Goal: Information Seeking & Learning: Learn about a topic

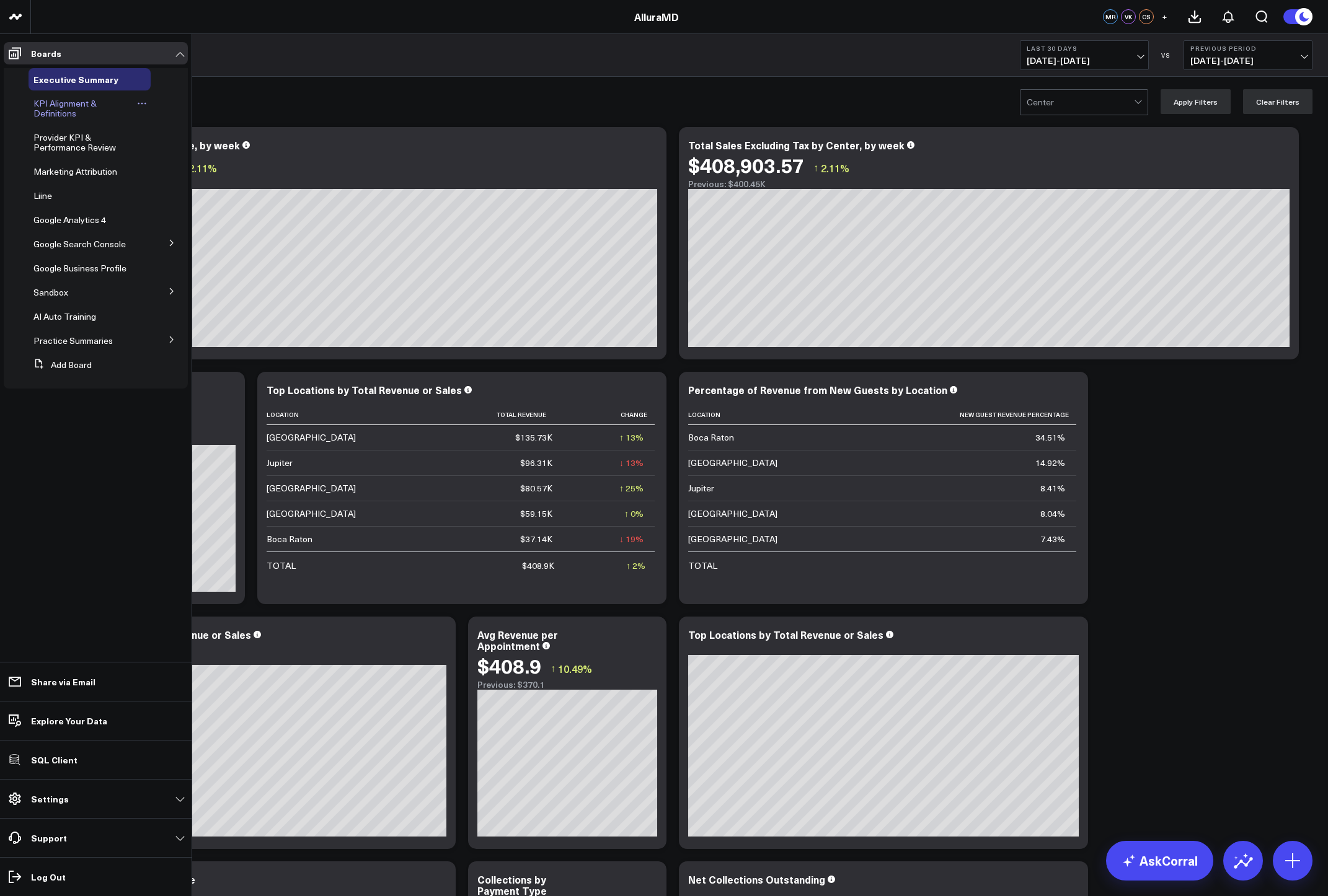
click at [50, 103] on span "KPI Alignment & Definitions" at bounding box center [65, 108] width 63 height 22
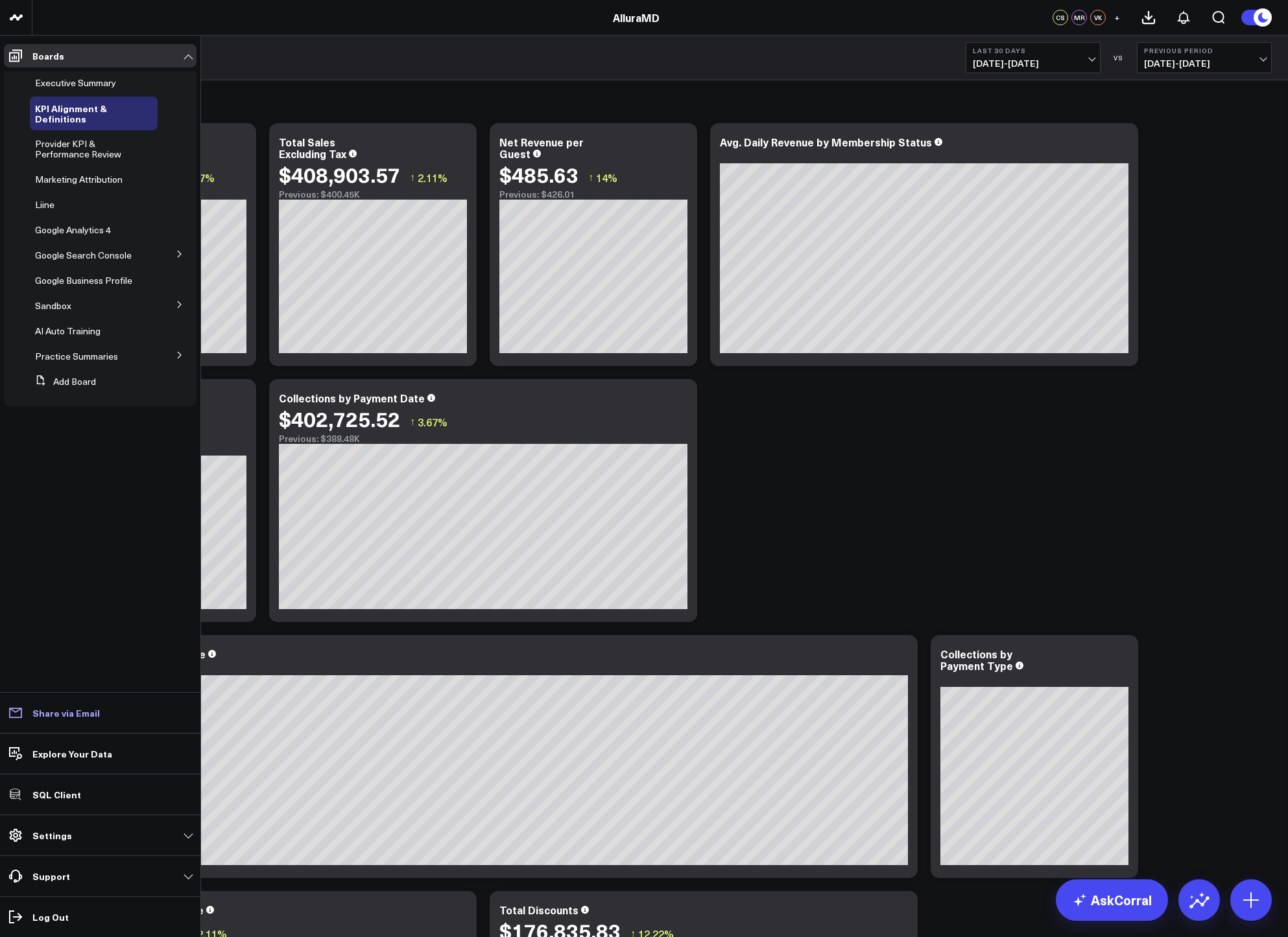
click at [74, 718] on p "Share via Email" at bounding box center [66, 713] width 67 height 10
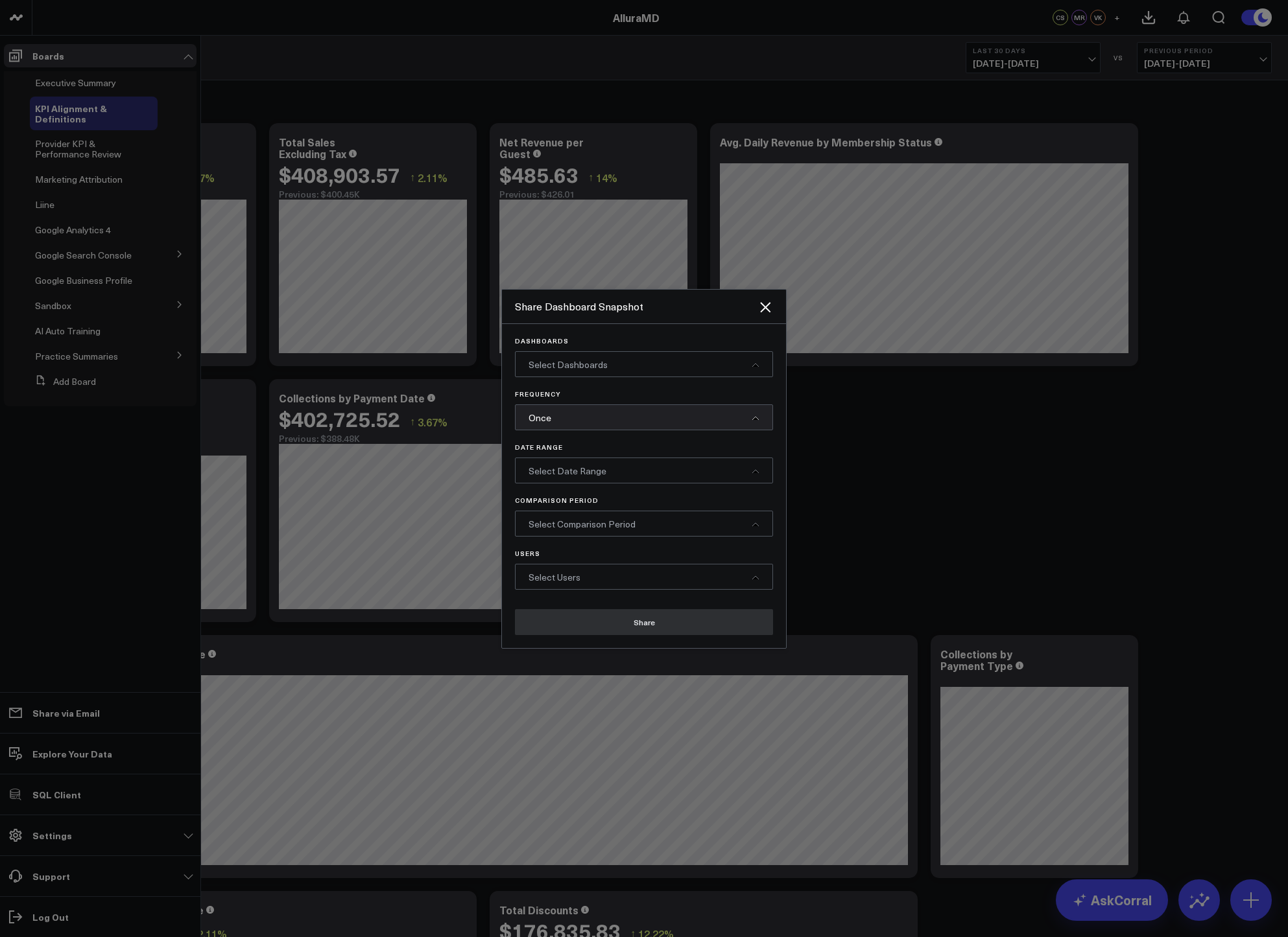
click at [580, 416] on div "Once" at bounding box center [644, 417] width 258 height 26
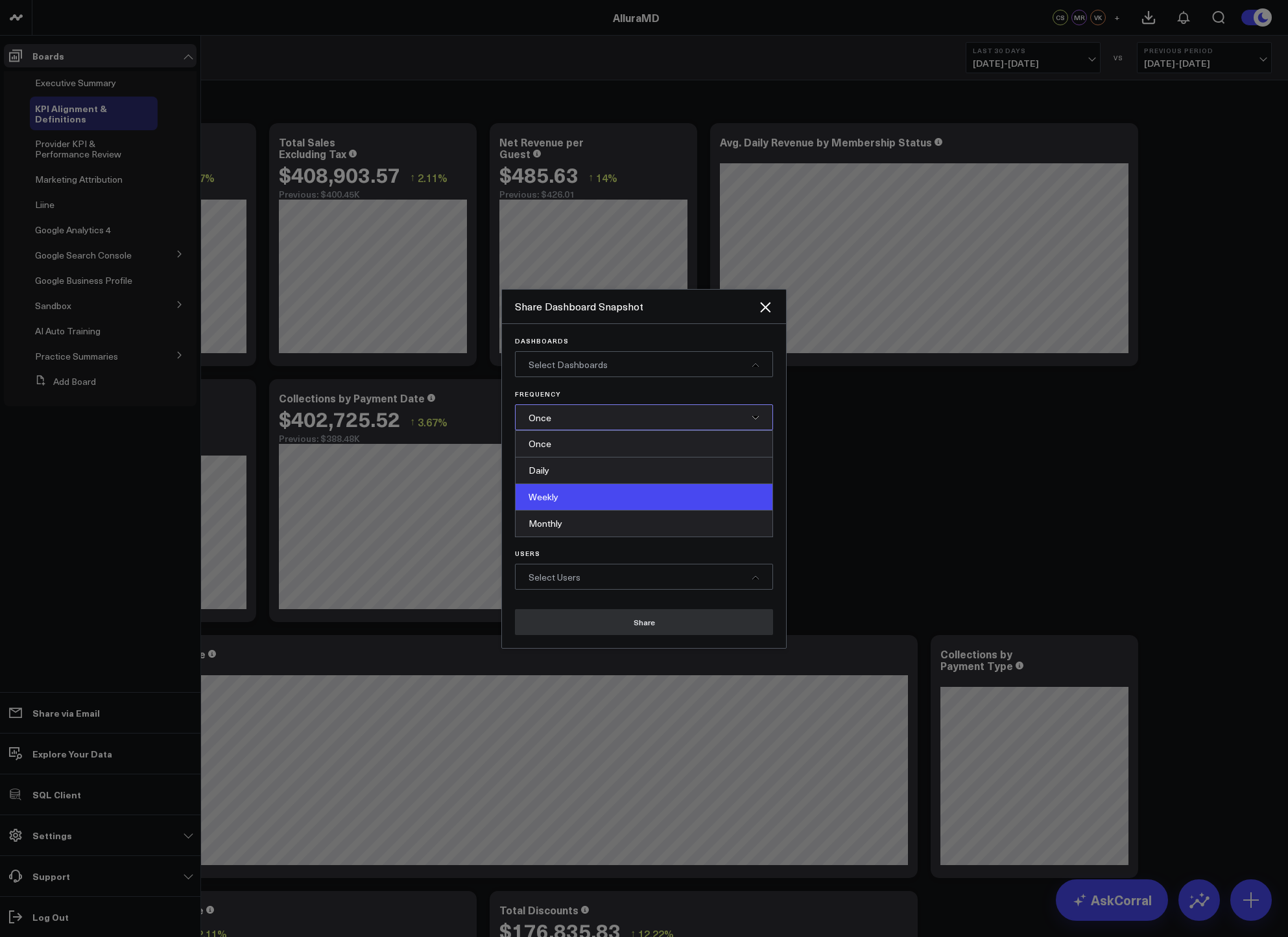
click at [571, 496] on div "Weekly" at bounding box center [644, 497] width 256 height 27
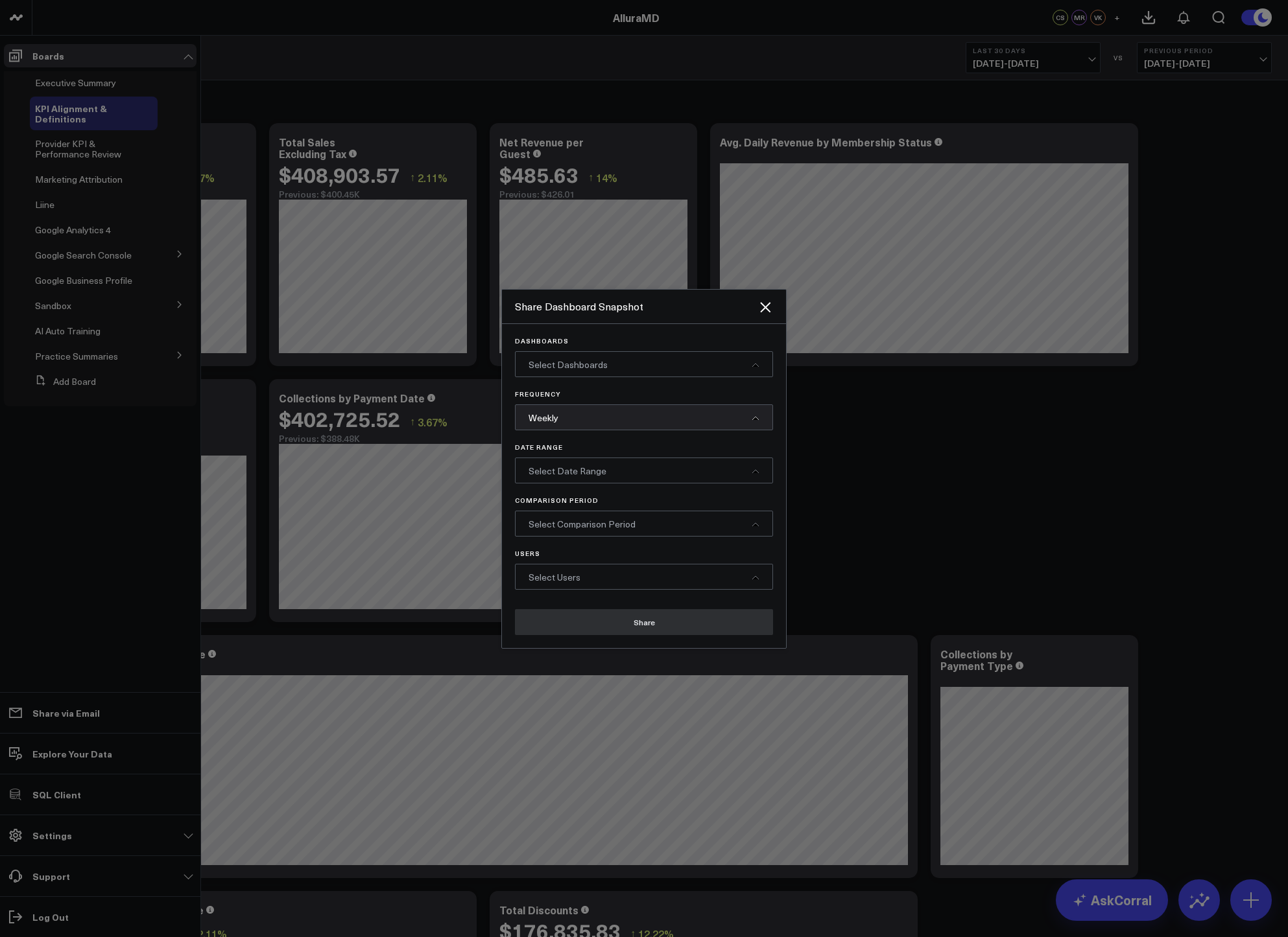
click at [574, 471] on span "Select Date Range" at bounding box center [567, 471] width 78 height 12
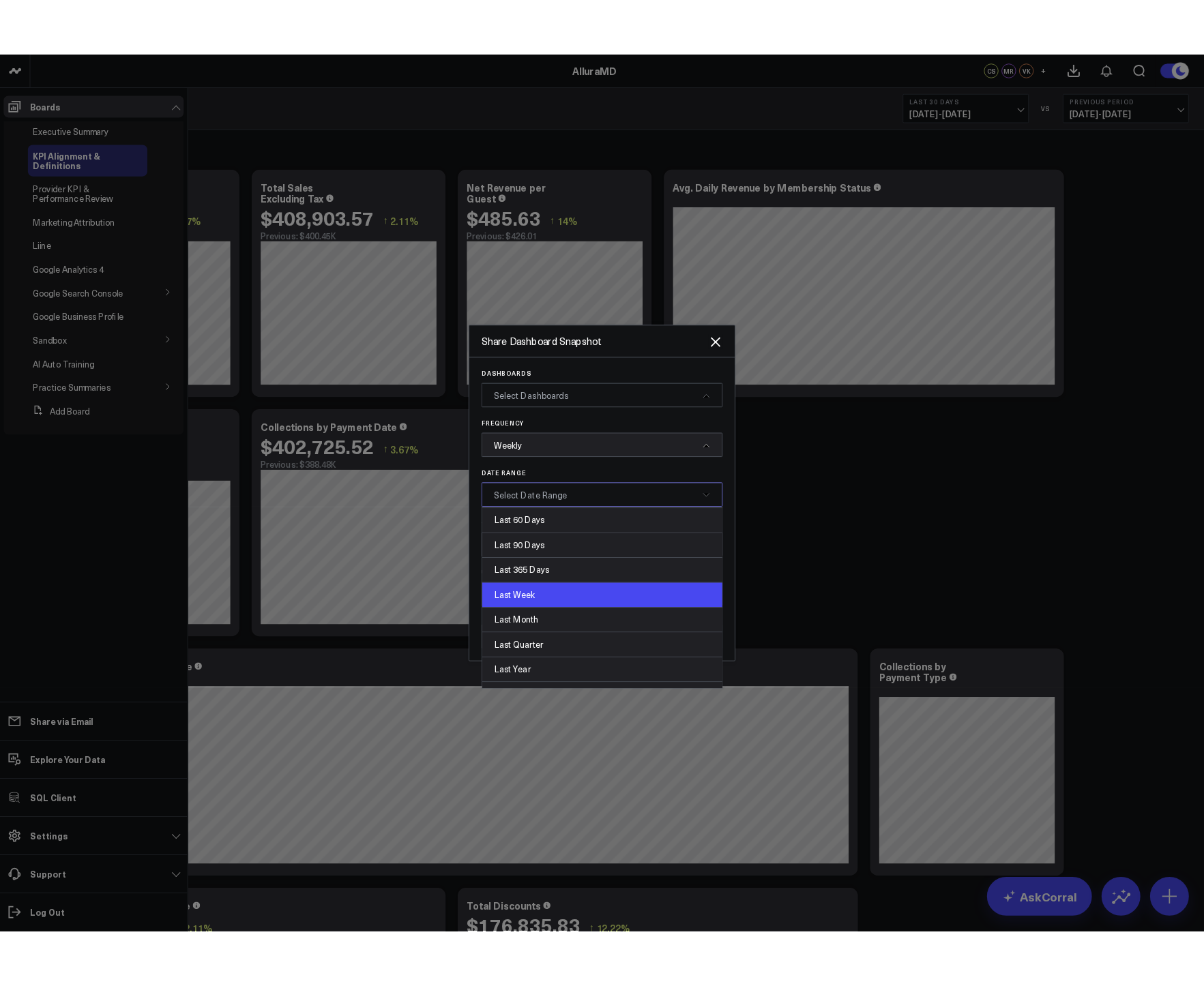
scroll to position [36, 0]
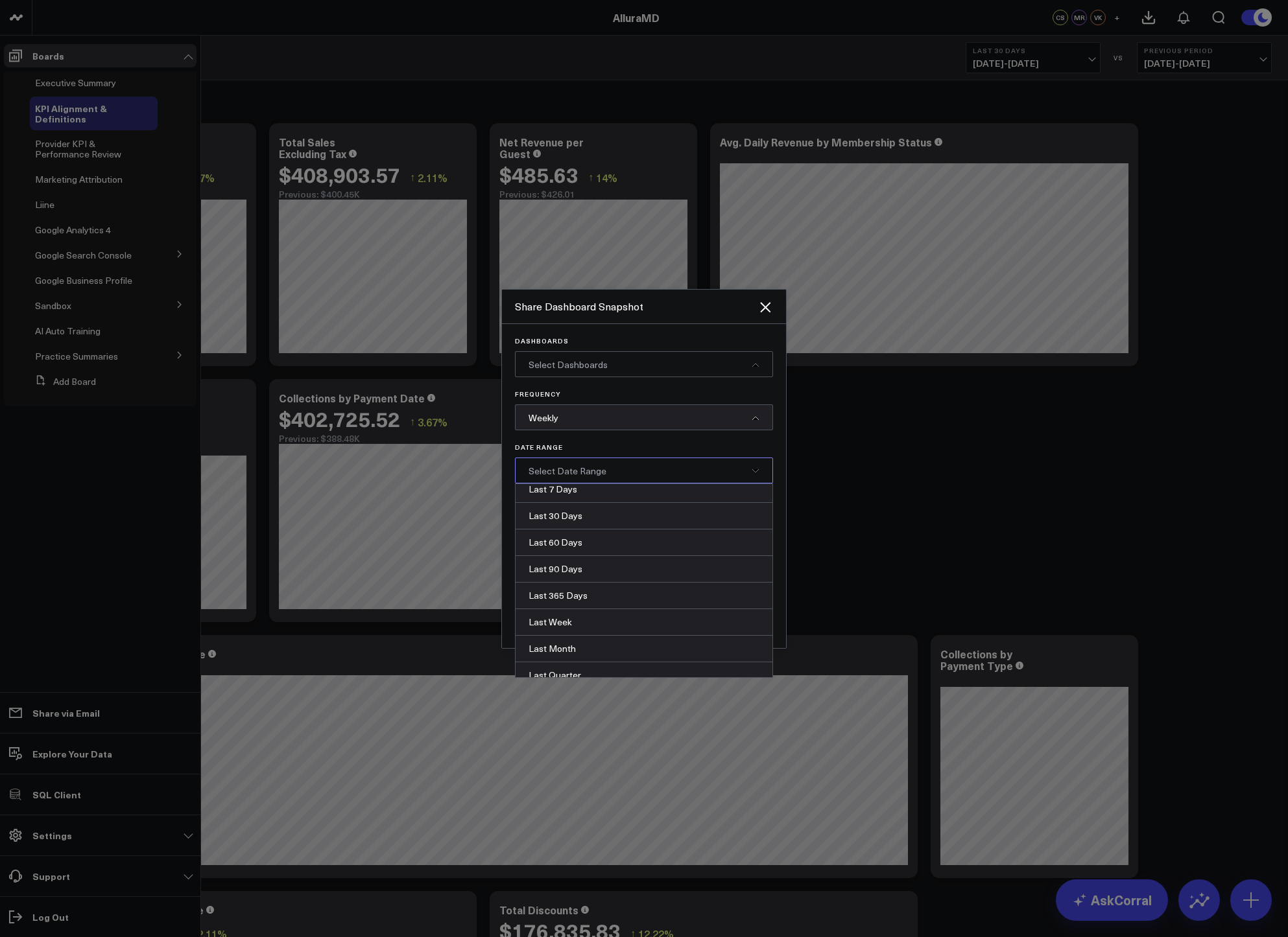
click at [751, 470] on div "Select Date Range" at bounding box center [644, 471] width 258 height 26
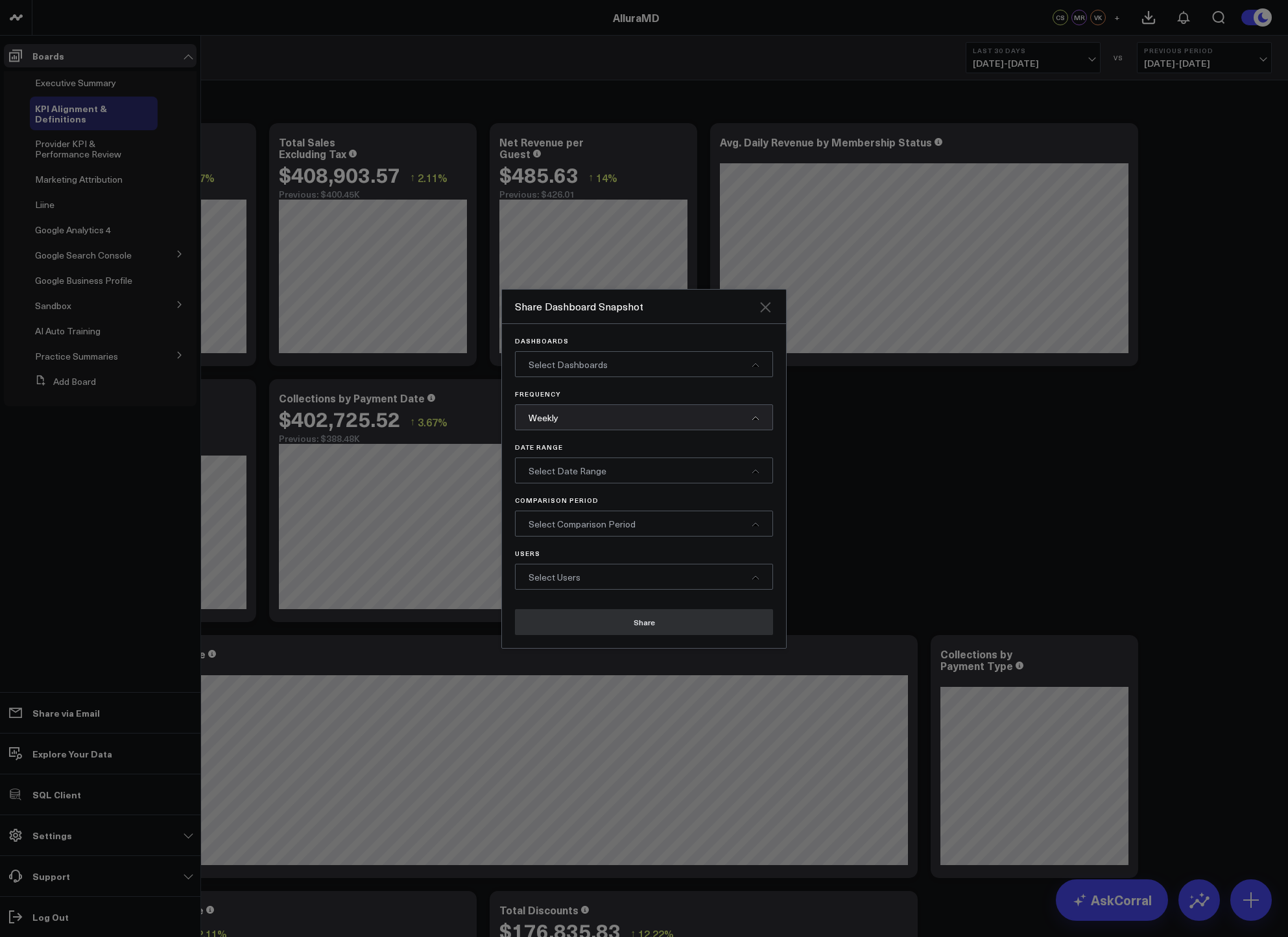
click at [768, 306] on icon "Close" at bounding box center [765, 307] width 16 height 16
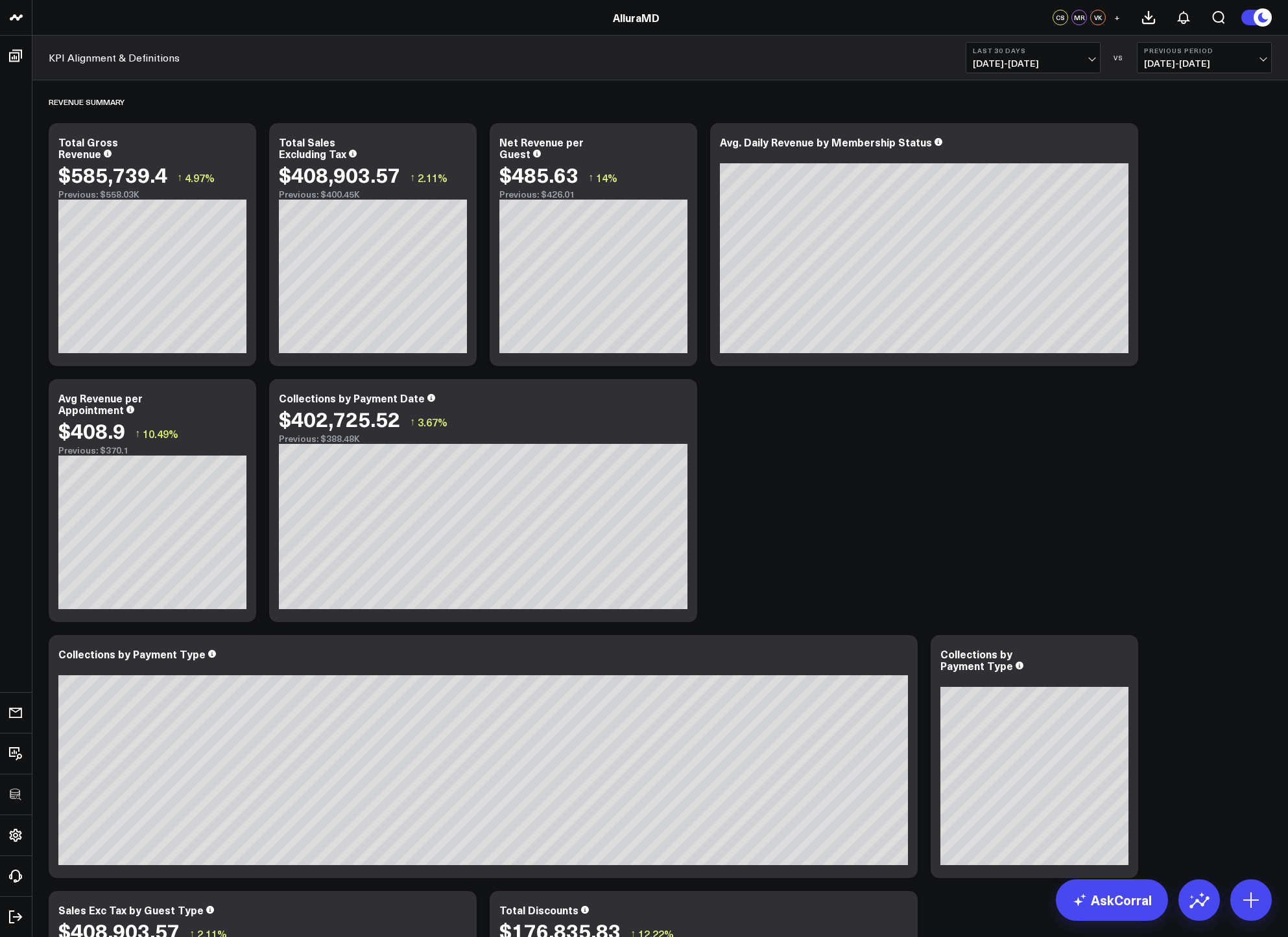
click at [1250, 23] on button at bounding box center [1256, 17] width 31 height 17
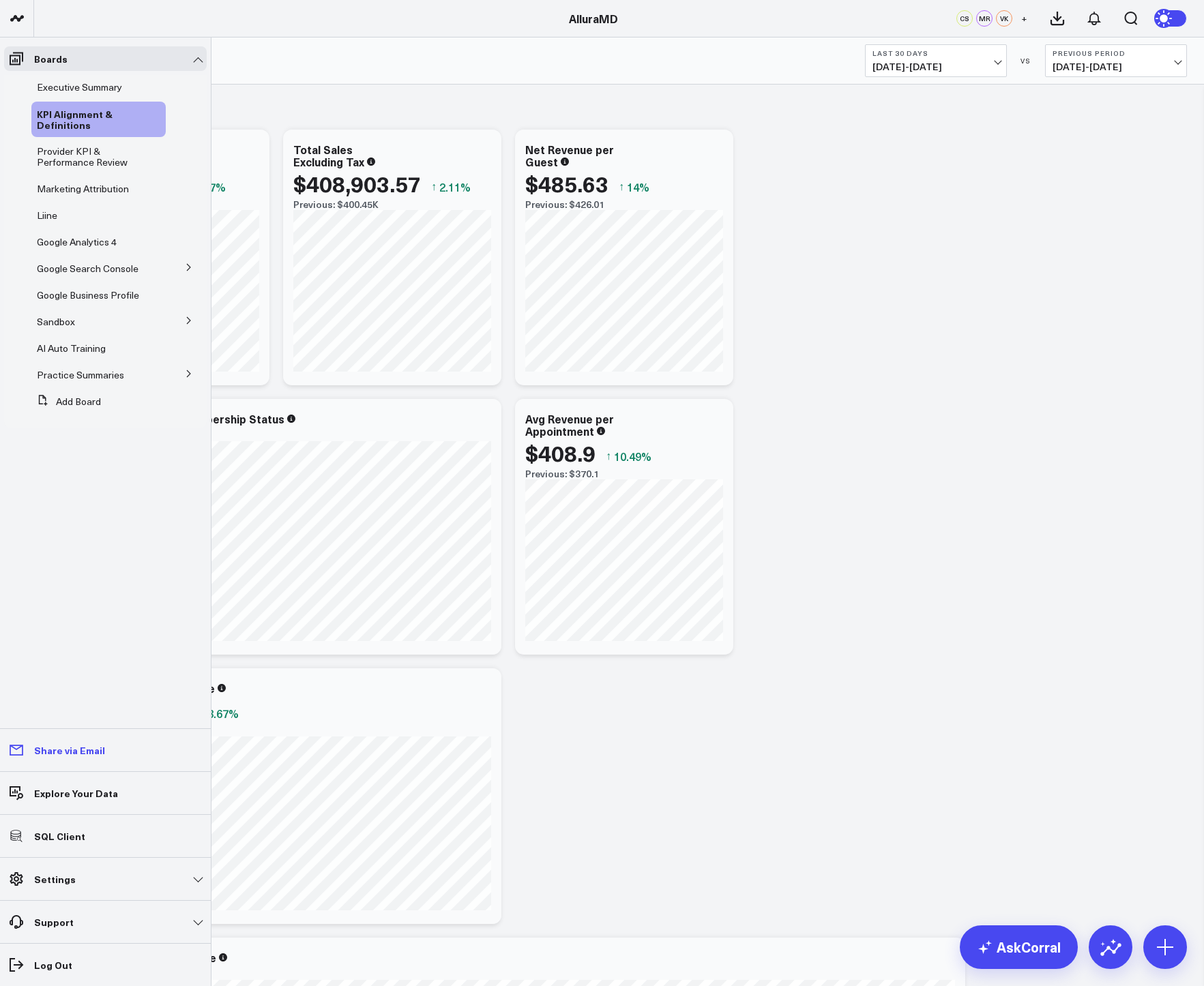
click at [59, 754] on p "Share via Email" at bounding box center [69, 750] width 71 height 11
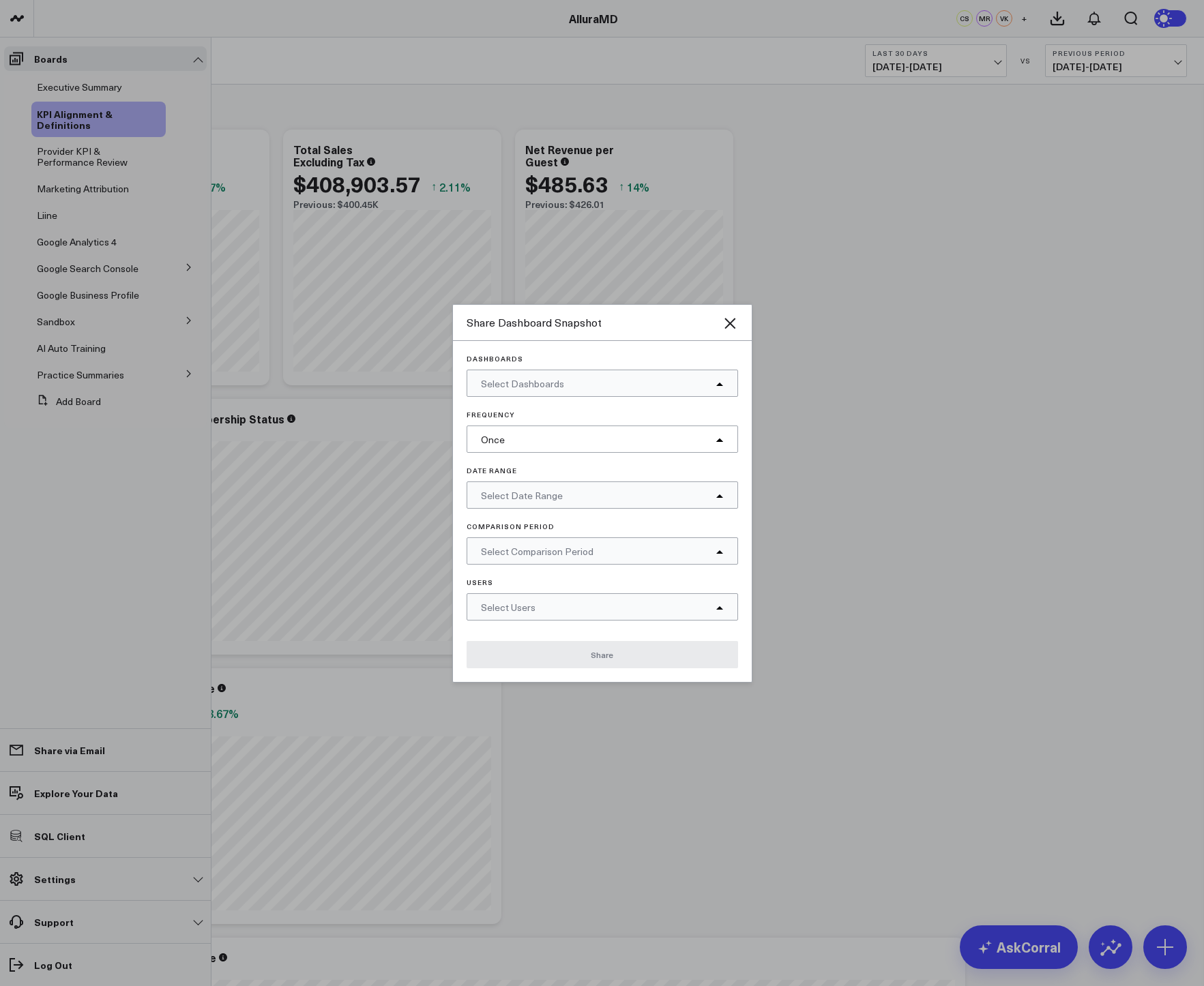
click at [546, 378] on span "Select Dashboards" at bounding box center [522, 383] width 83 height 13
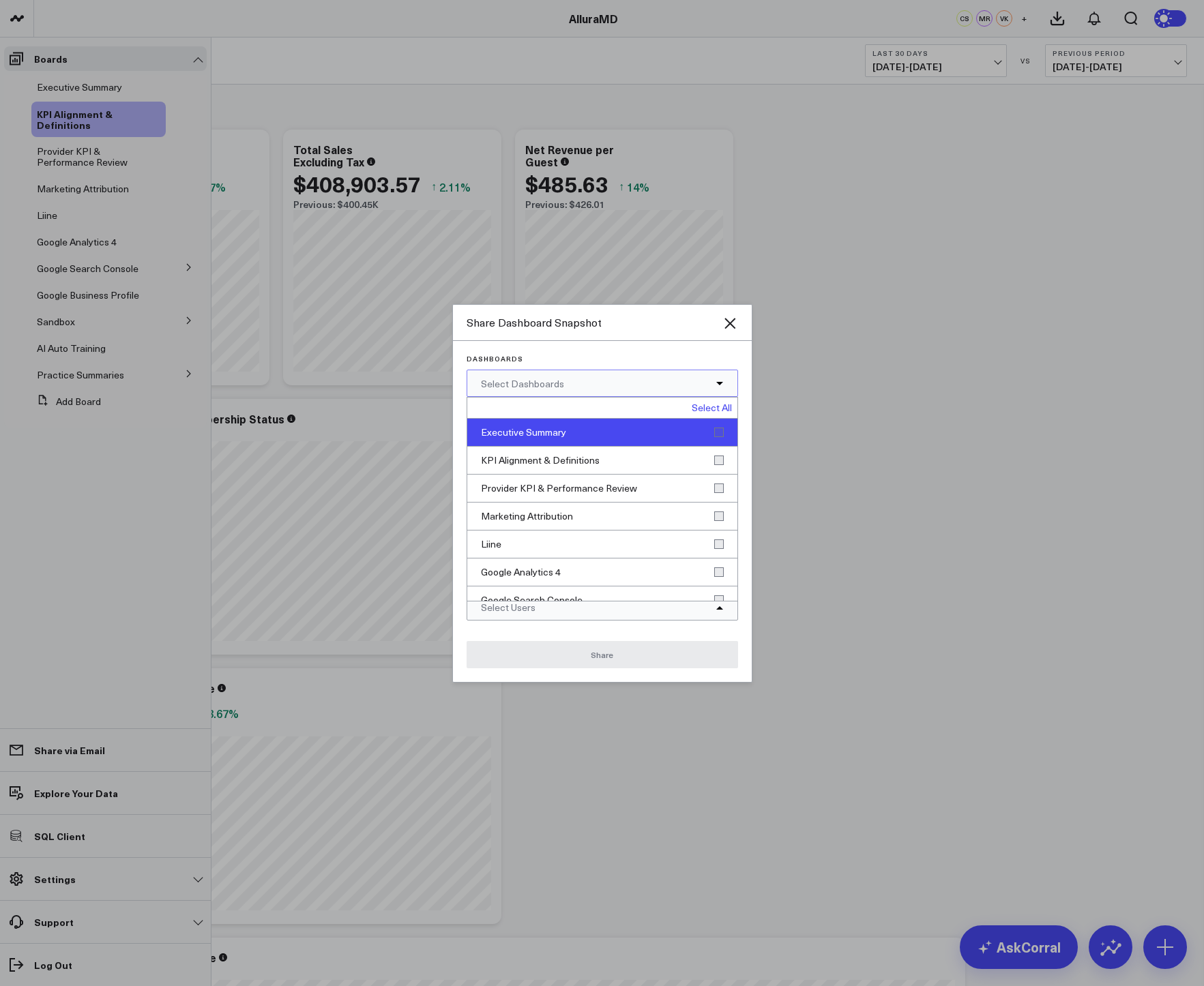
click at [585, 431] on div "Executive Summary" at bounding box center [602, 433] width 270 height 28
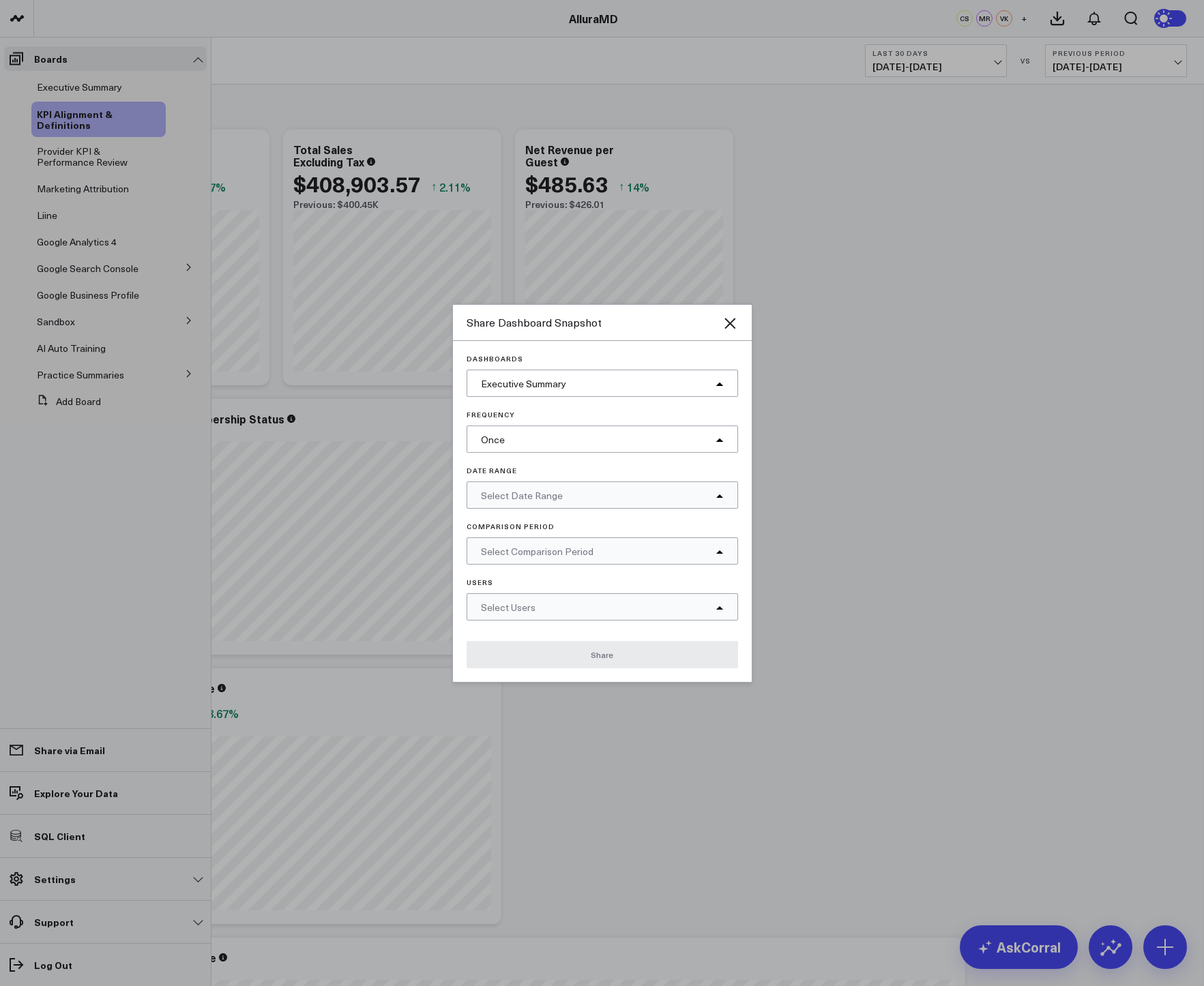
click at [740, 322] on div "Share Dashboard Snapshot" at bounding box center [602, 323] width 299 height 36
click at [729, 321] on icon "Close" at bounding box center [729, 323] width 11 height 11
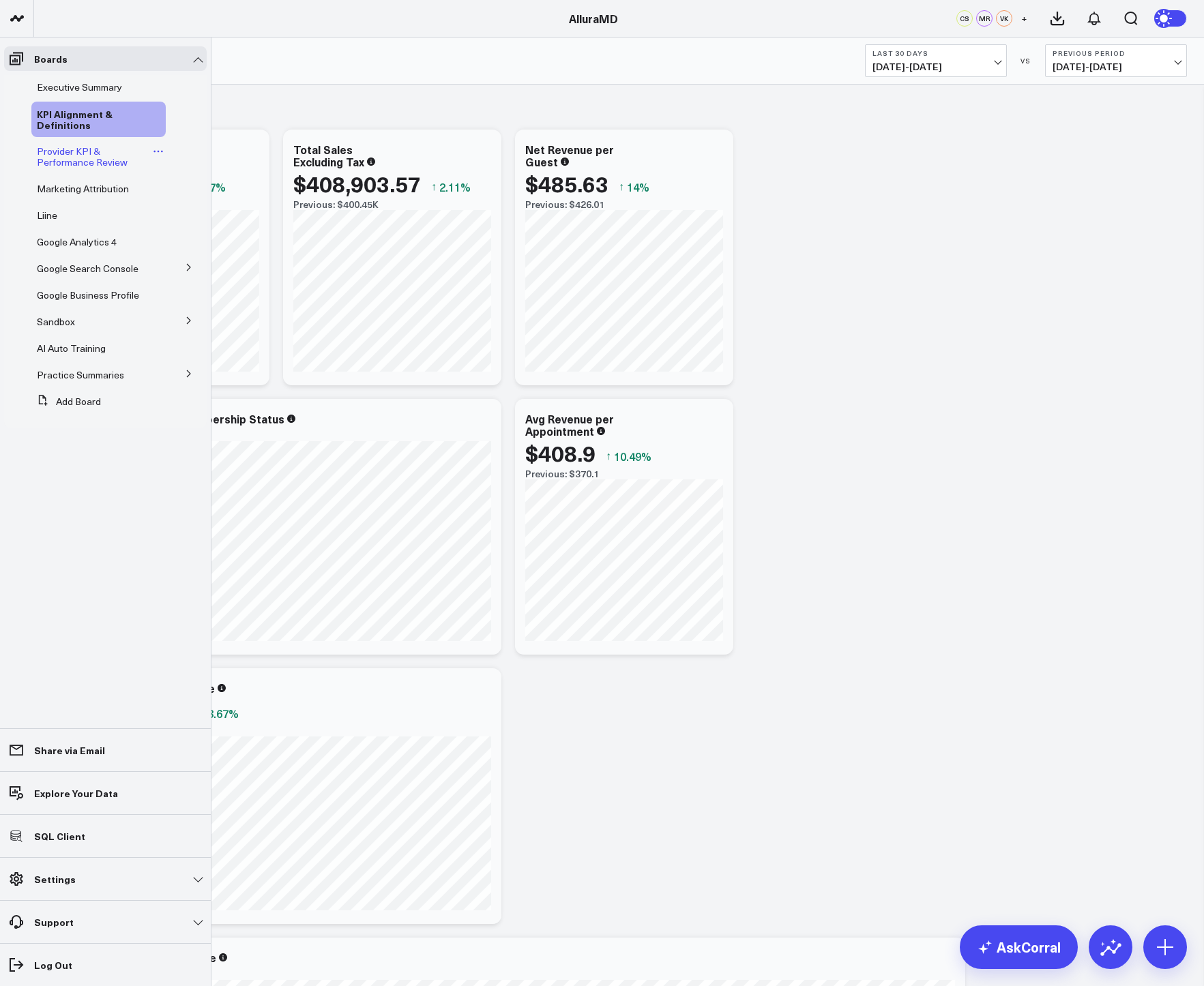
click at [48, 160] on span "Provider KPI & Performance Review" at bounding box center [82, 156] width 90 height 24
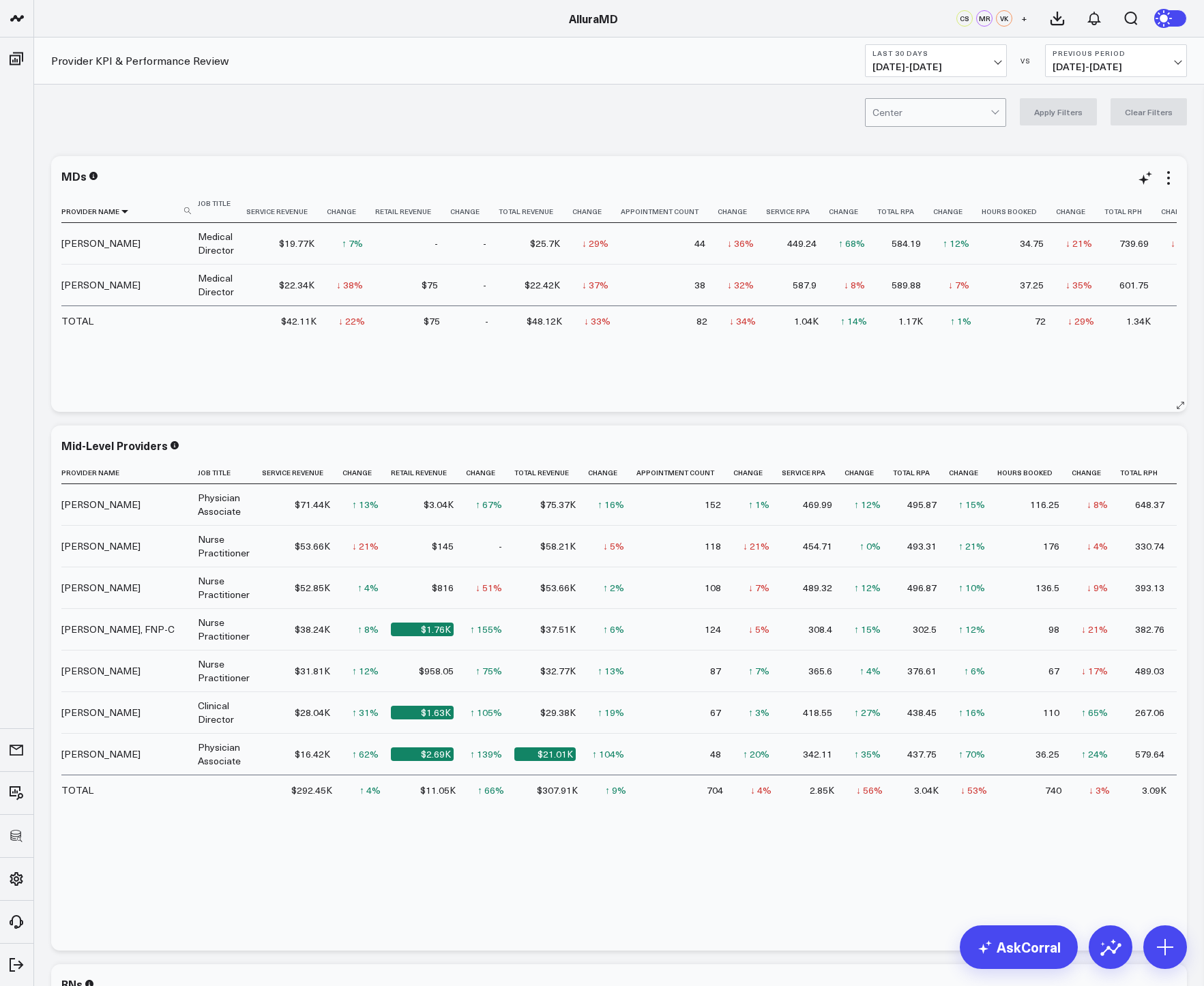
click at [122, 215] on icon at bounding box center [124, 211] width 11 height 8
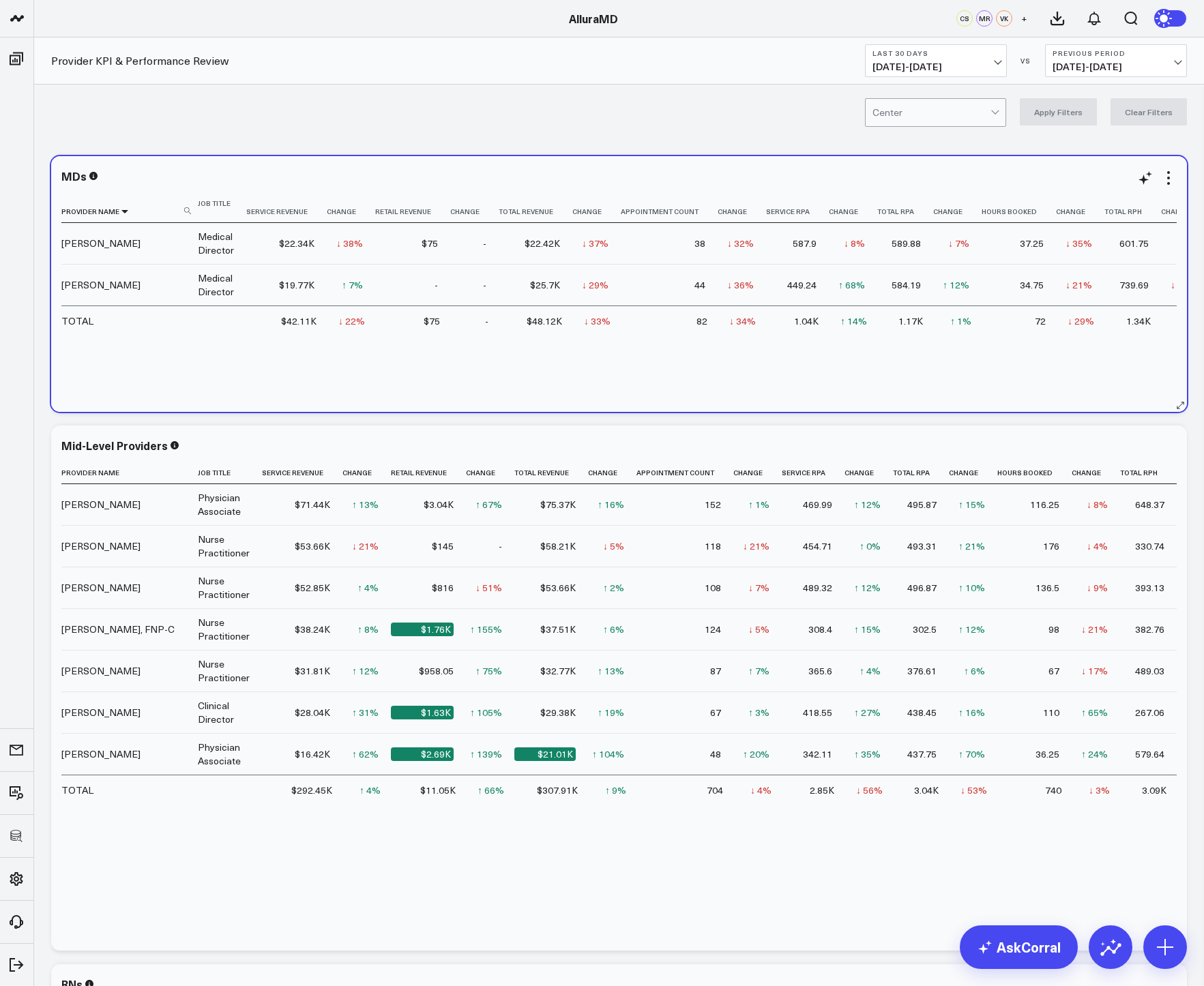
click at [122, 211] on icon at bounding box center [124, 211] width 11 height 8
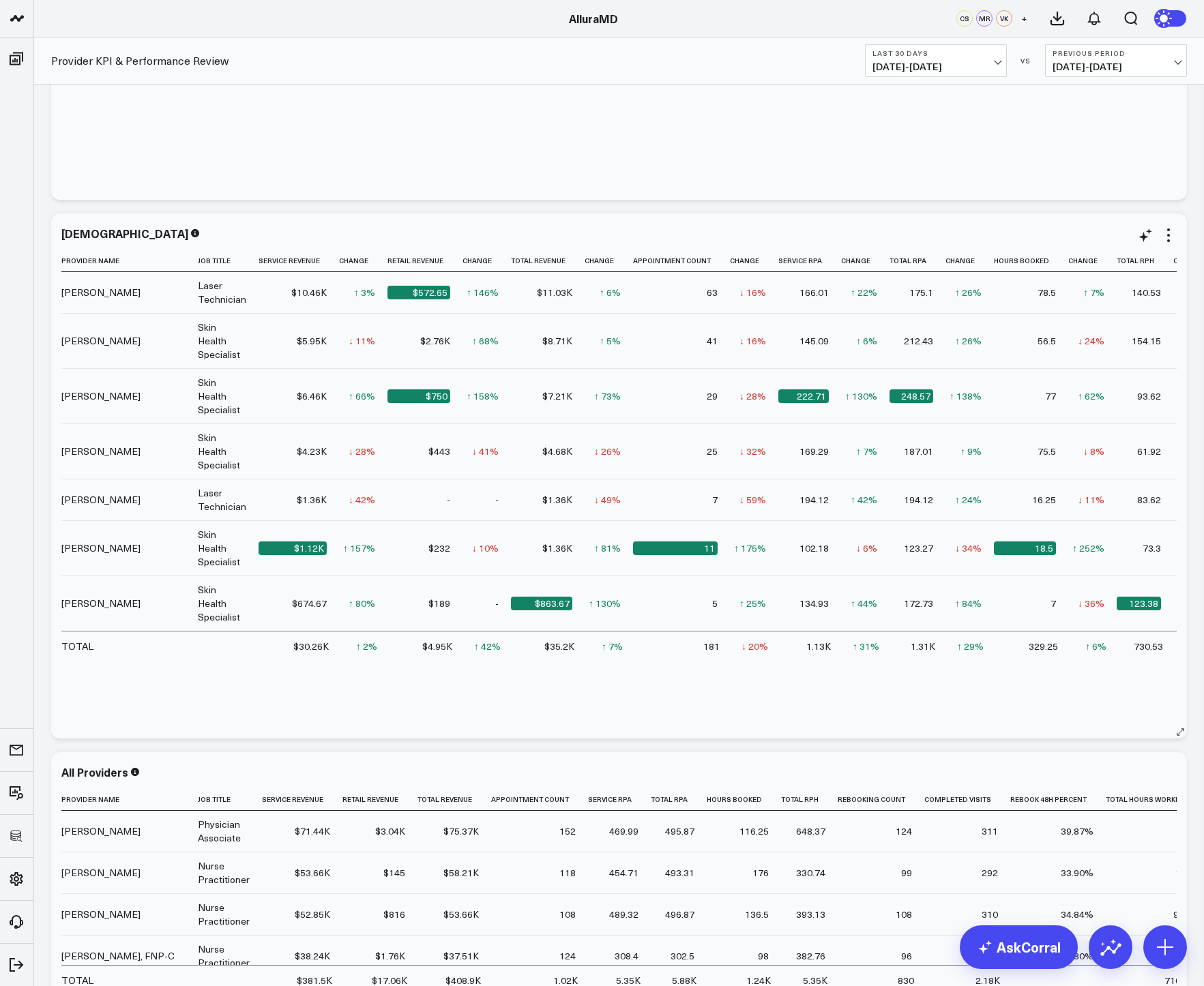
scroll to position [1027, 0]
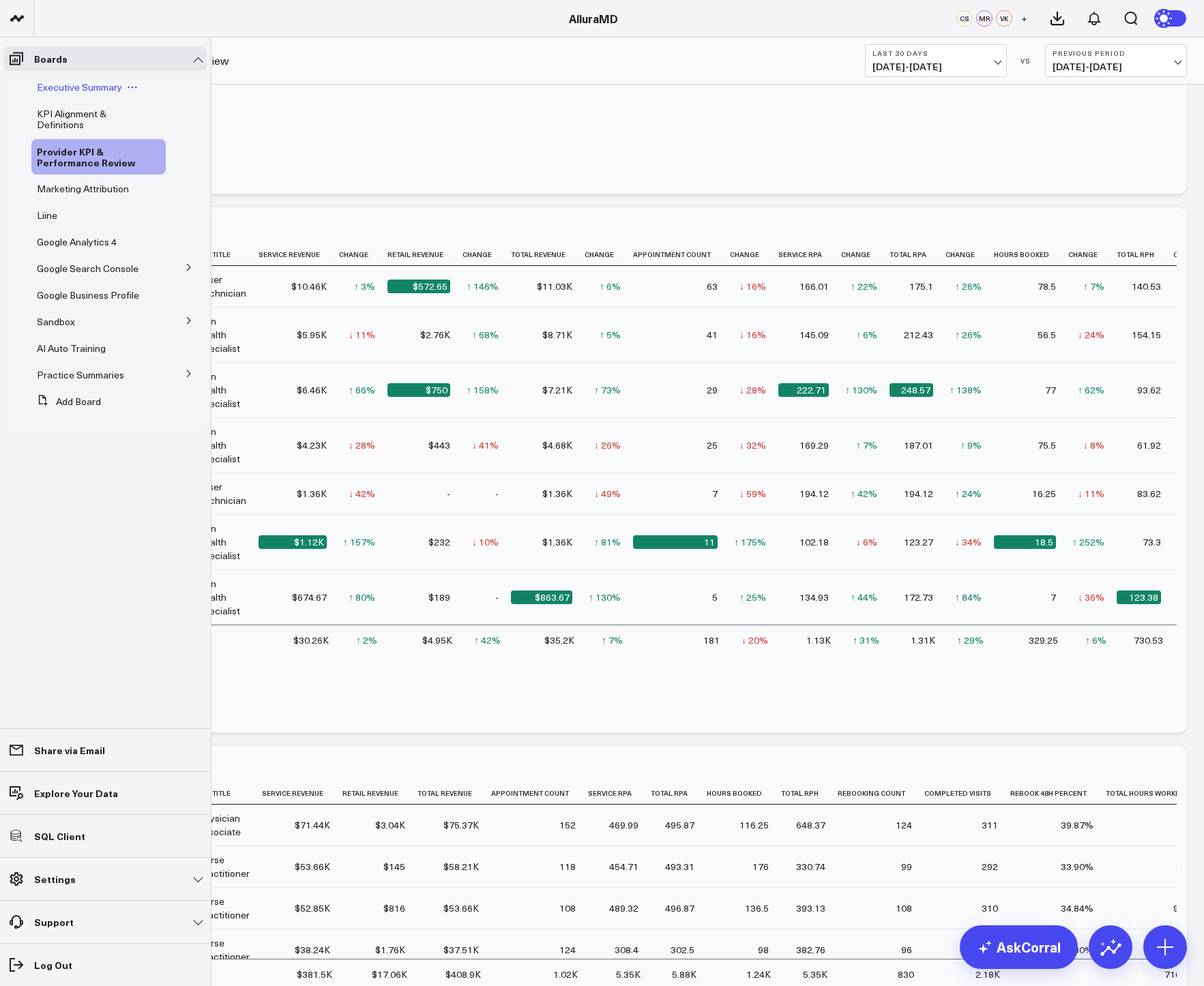
click at [80, 85] on span "Executive Summary" at bounding box center [80, 87] width 85 height 13
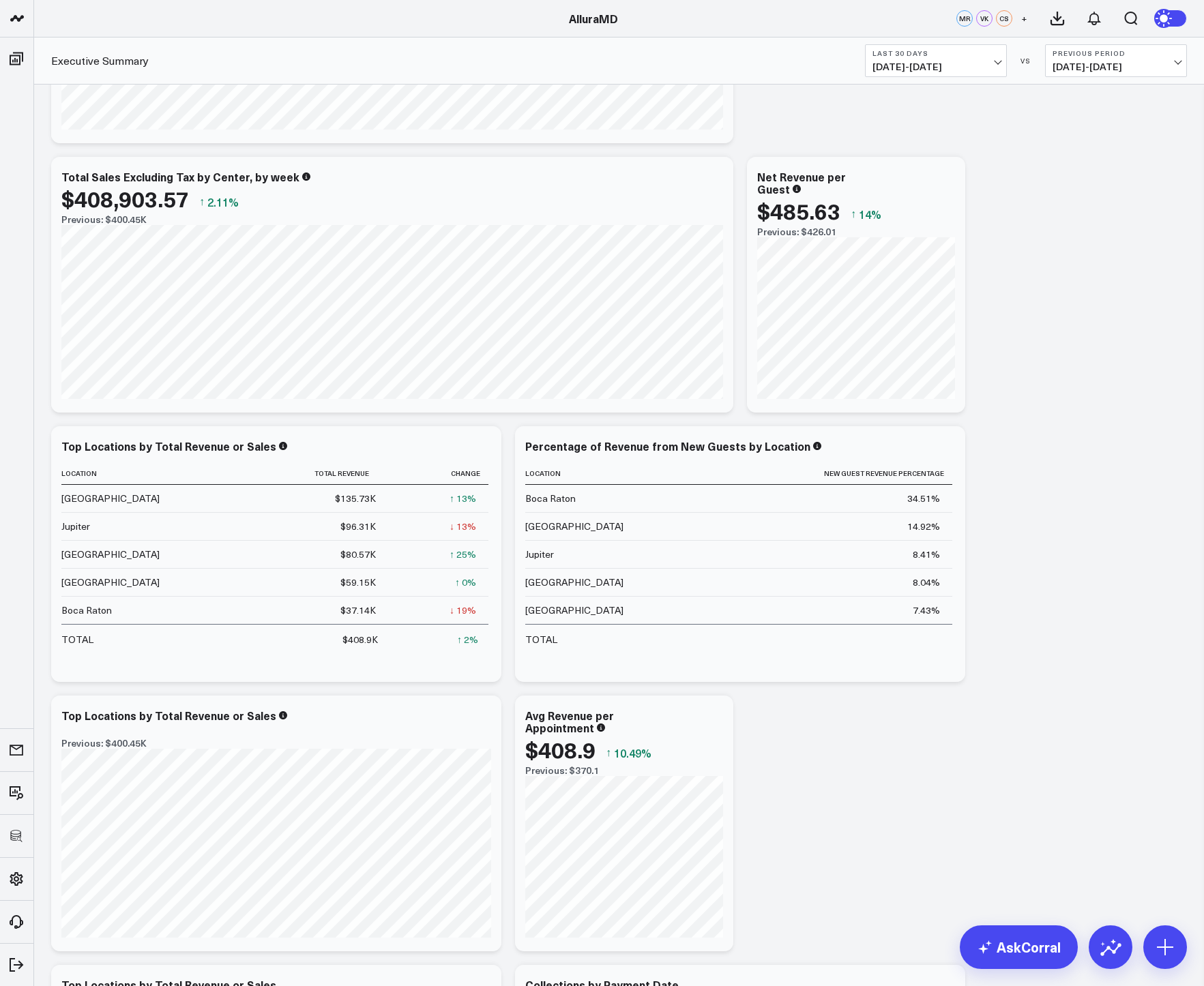
scroll to position [279, 0]
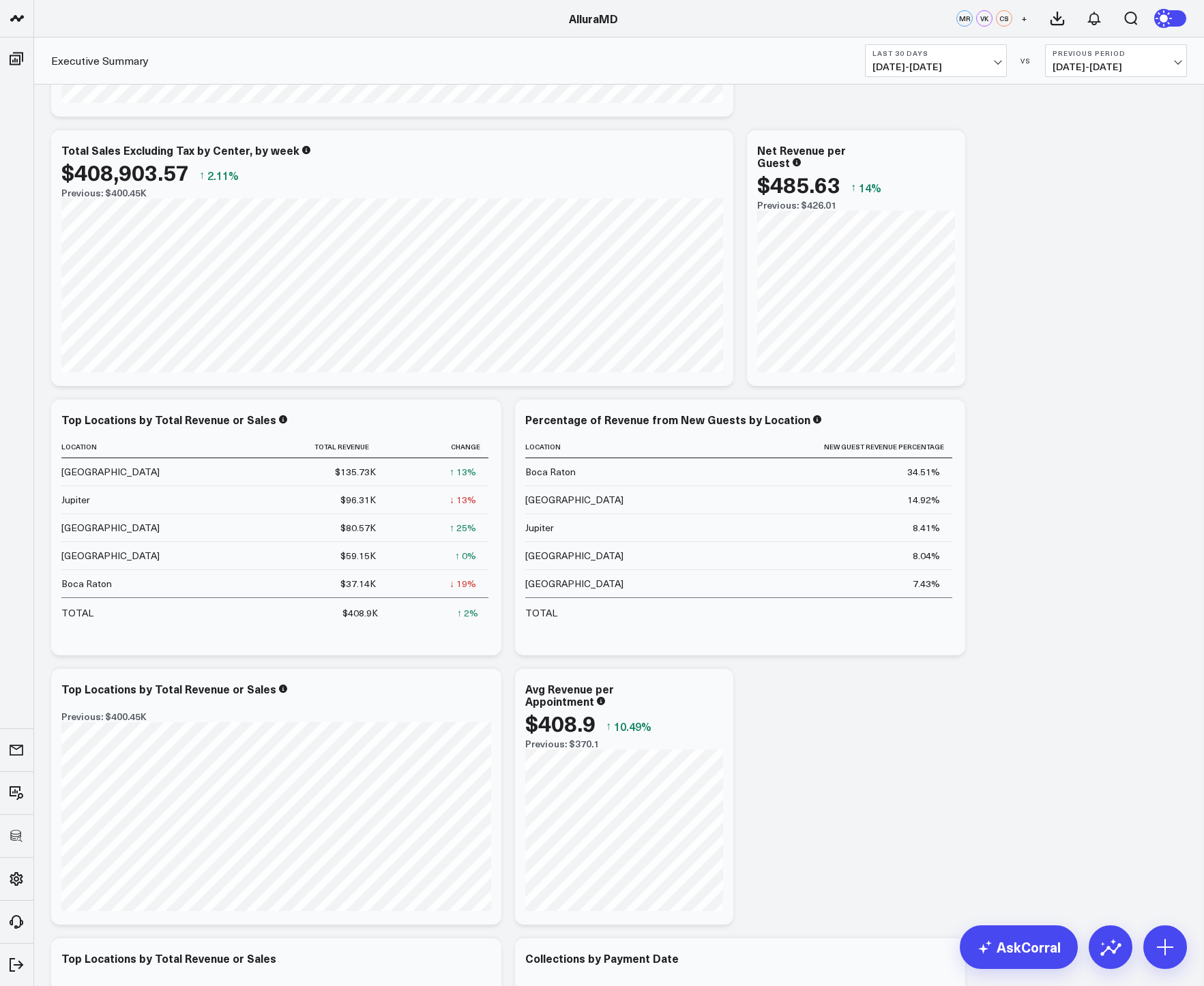
click at [1165, 14] on icon at bounding box center [1165, 18] width 15 height 15
click at [1176, 20] on icon at bounding box center [1167, 18] width 25 height 25
